Goal: Transaction & Acquisition: Purchase product/service

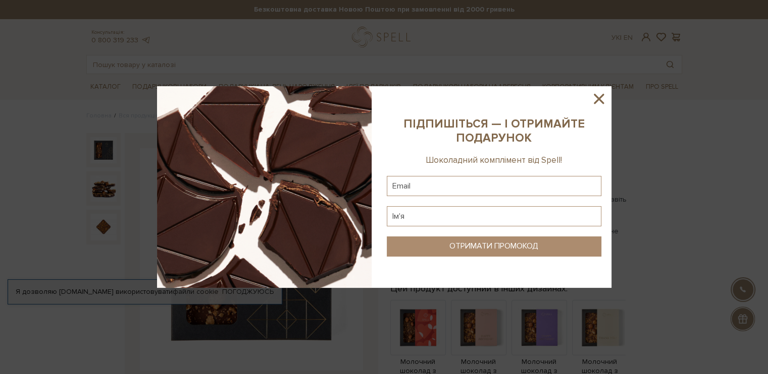
click at [604, 97] on icon at bounding box center [598, 98] width 17 height 17
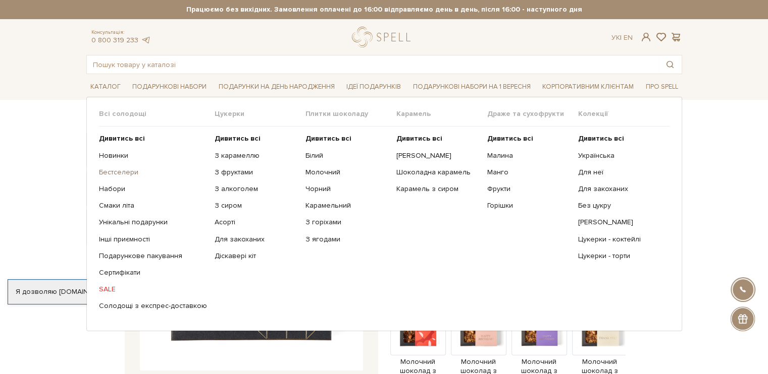
click at [114, 173] on link "Бестселери" at bounding box center [153, 172] width 108 height 9
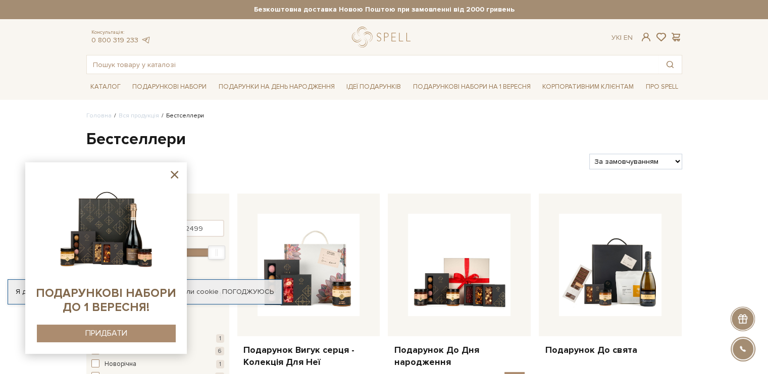
click at [174, 174] on icon at bounding box center [174, 175] width 13 height 13
